Goal: Task Accomplishment & Management: Manage account settings

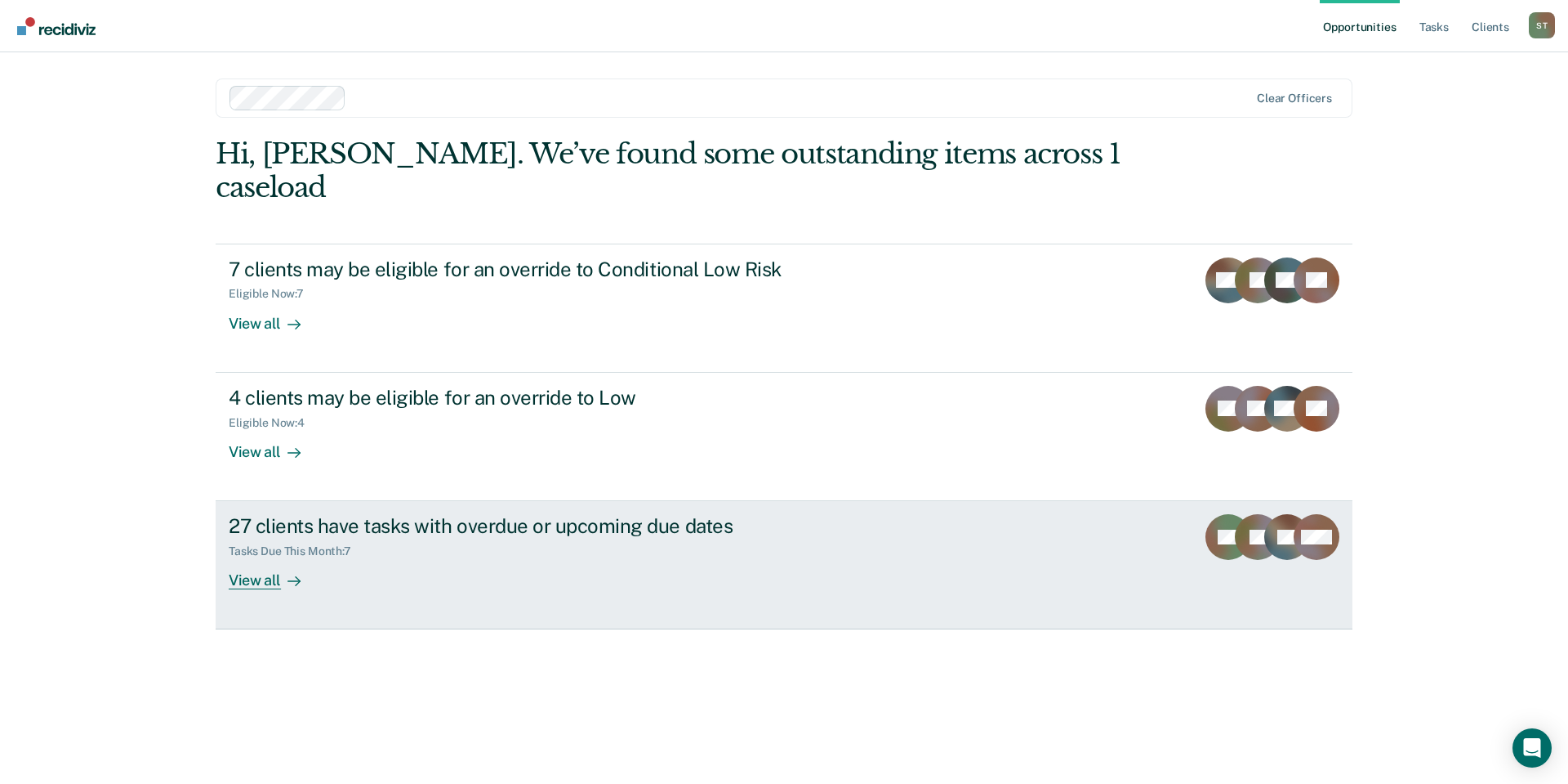
click at [274, 558] on div "View all" at bounding box center [274, 573] width 91 height 32
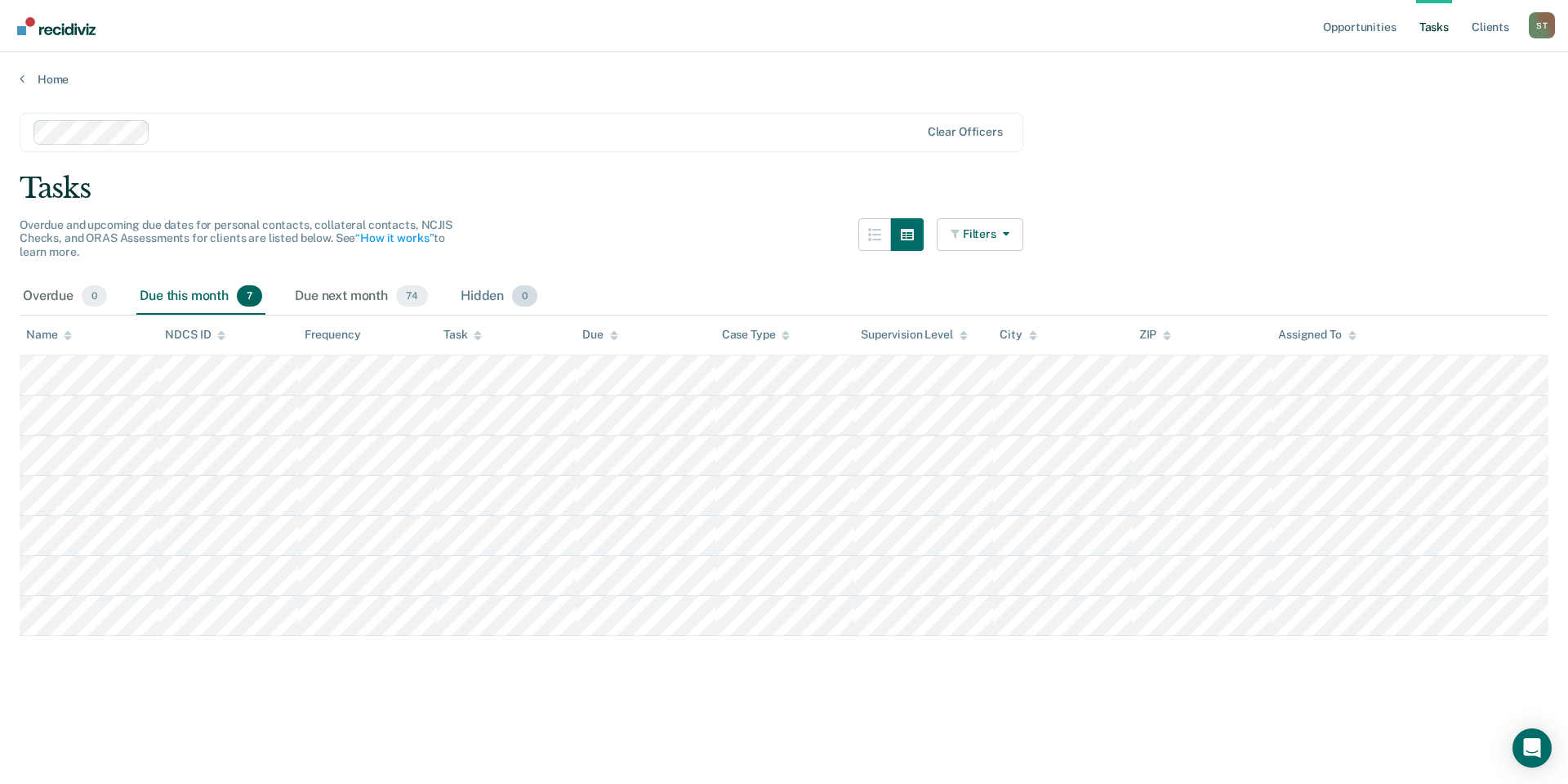
click at [501, 305] on div "Hidden 0" at bounding box center [499, 296] width 83 height 36
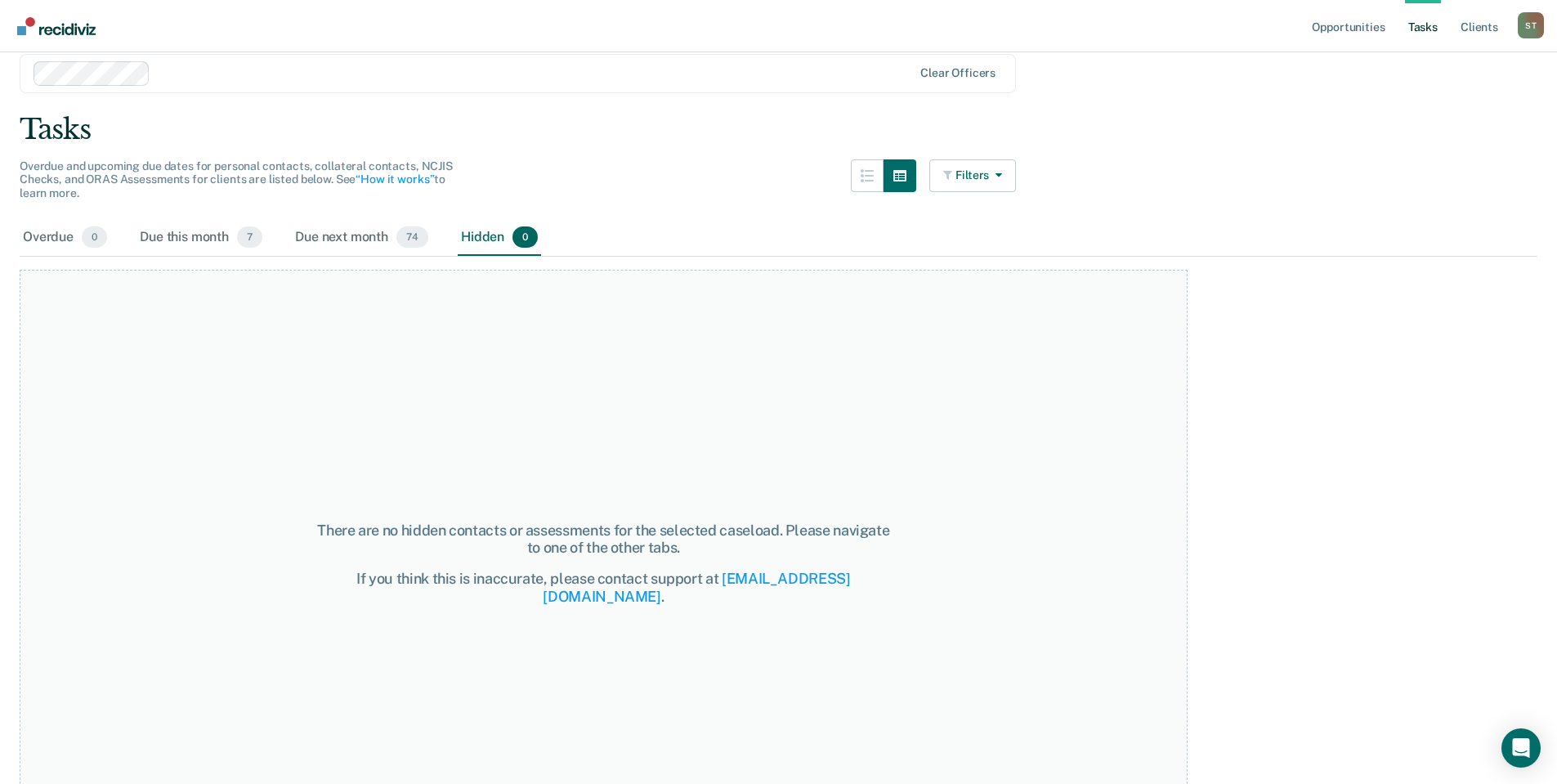
scroll to position [132, 0]
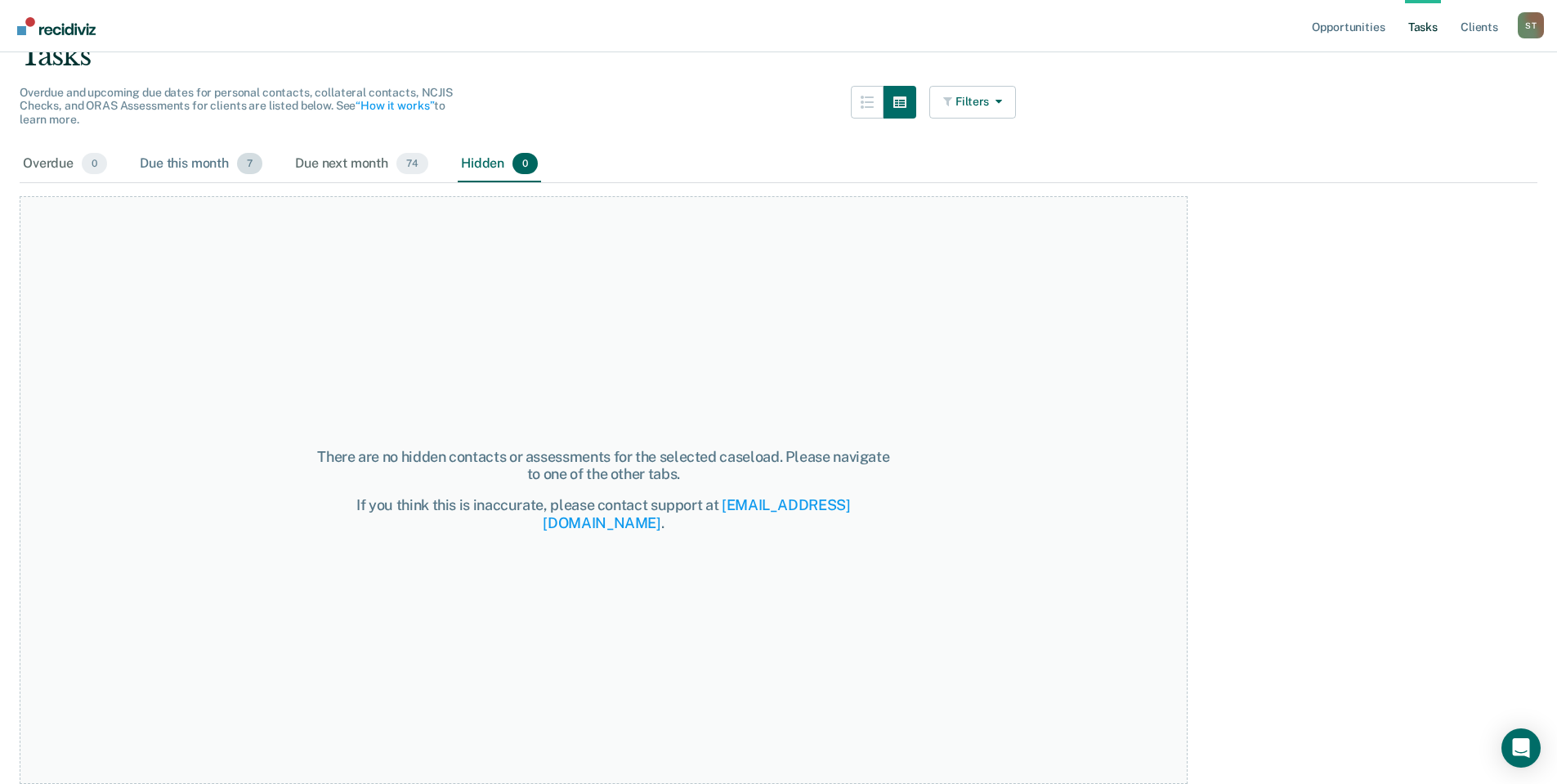
click at [209, 168] on div "Due this month 7" at bounding box center [201, 164] width 129 height 36
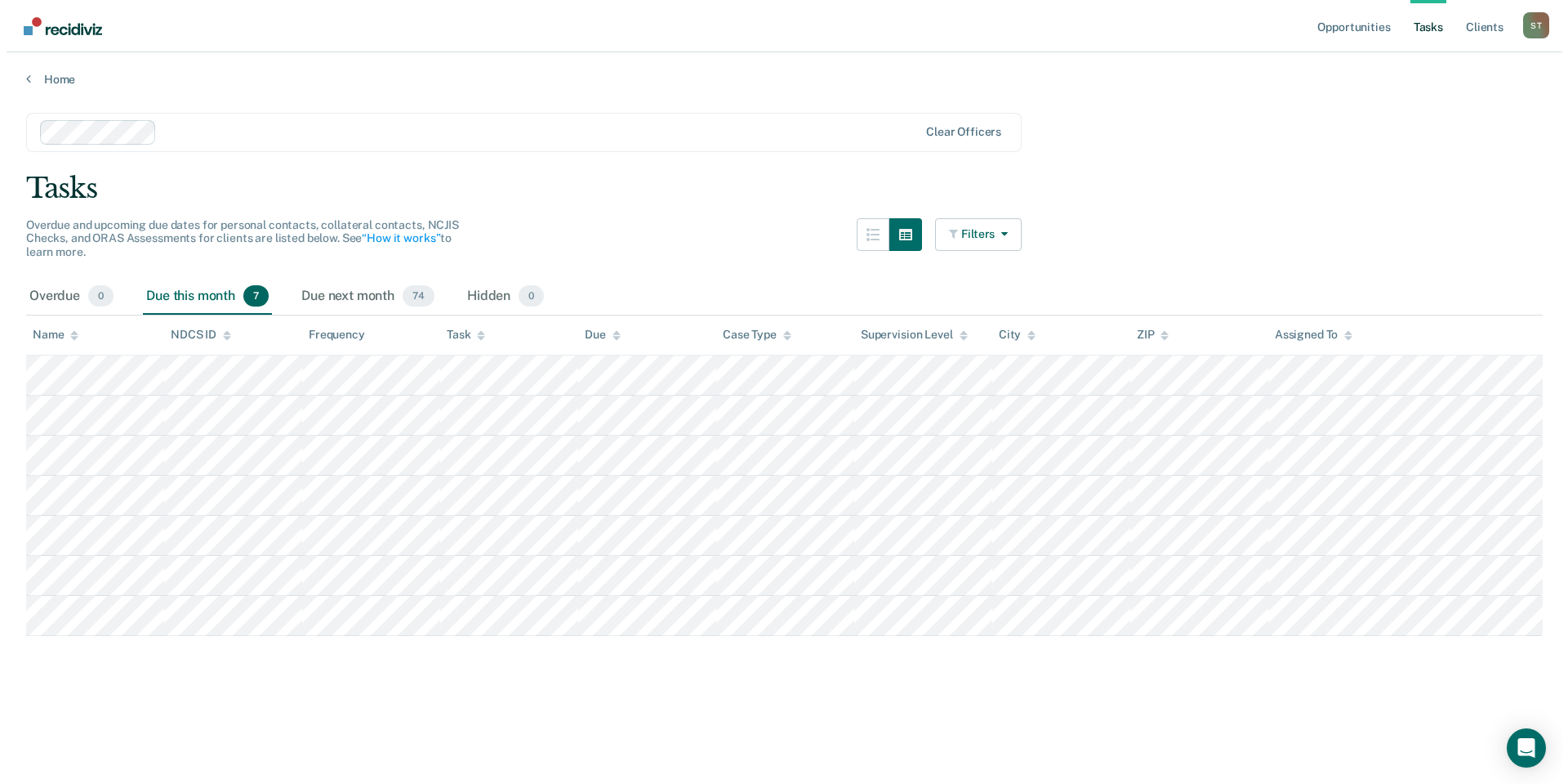
scroll to position [0, 0]
click at [844, 383] on tr at bounding box center [784, 376] width 1529 height 40
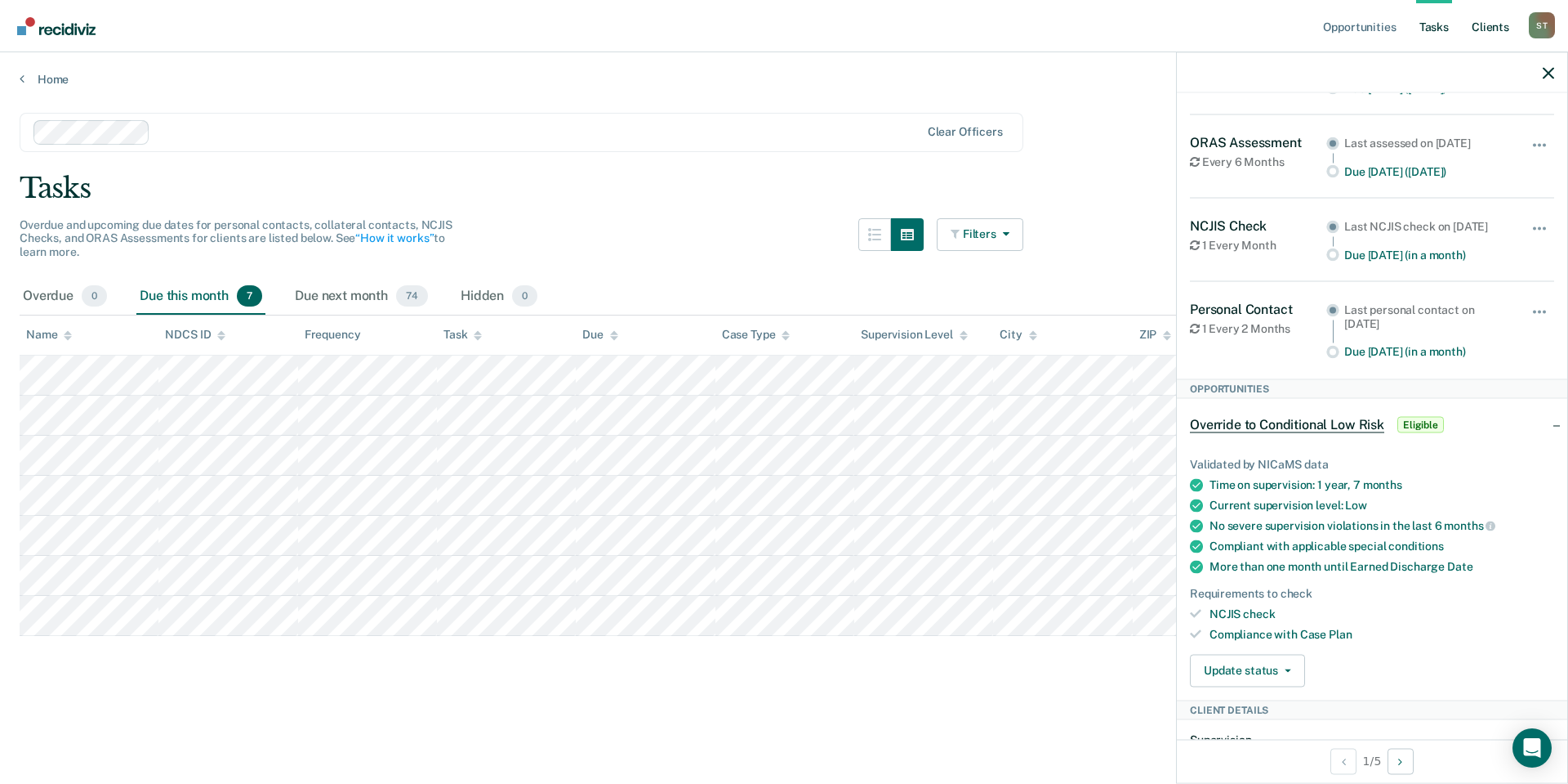
scroll to position [164, 0]
click at [1548, 75] on icon "button" at bounding box center [1548, 72] width 11 height 11
